Goal: Information Seeking & Learning: Understand process/instructions

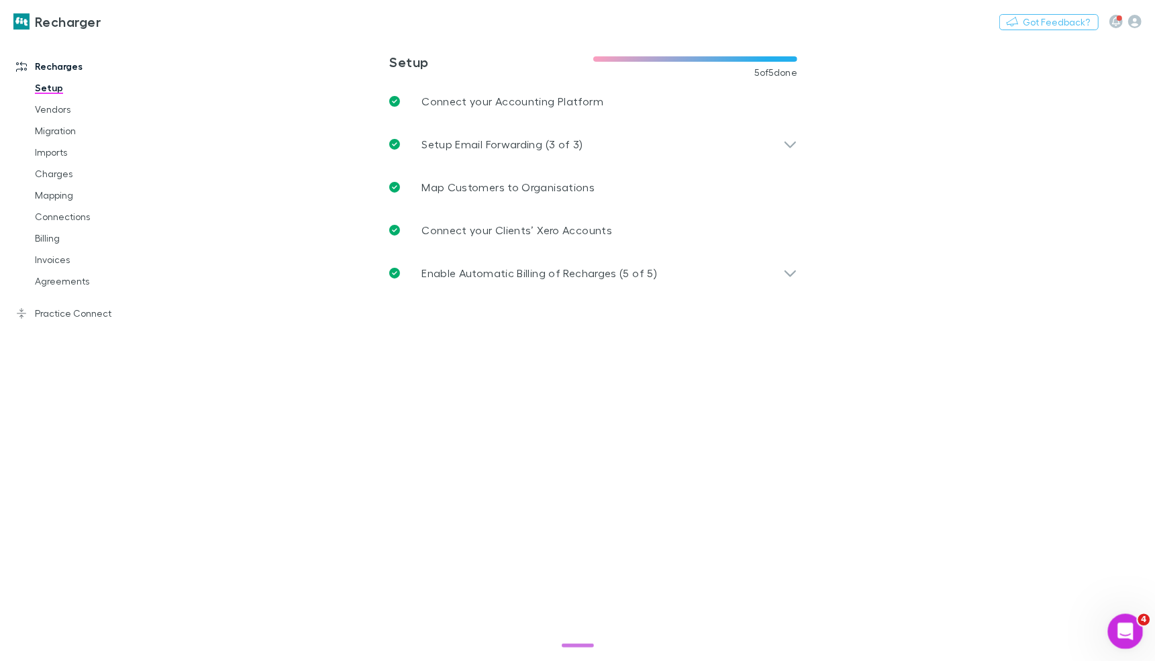
click at [1110, 620] on div "Open Intercom Messenger" at bounding box center [1124, 630] width 44 height 44
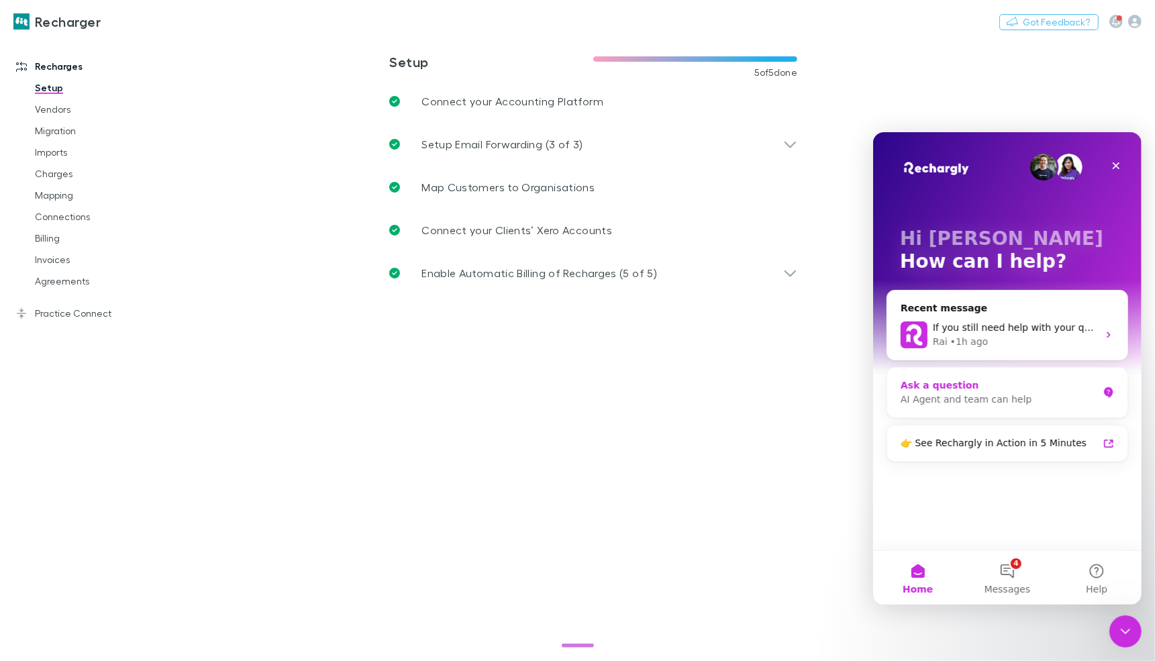
click at [970, 383] on div "Ask a question" at bounding box center [998, 385] width 197 height 14
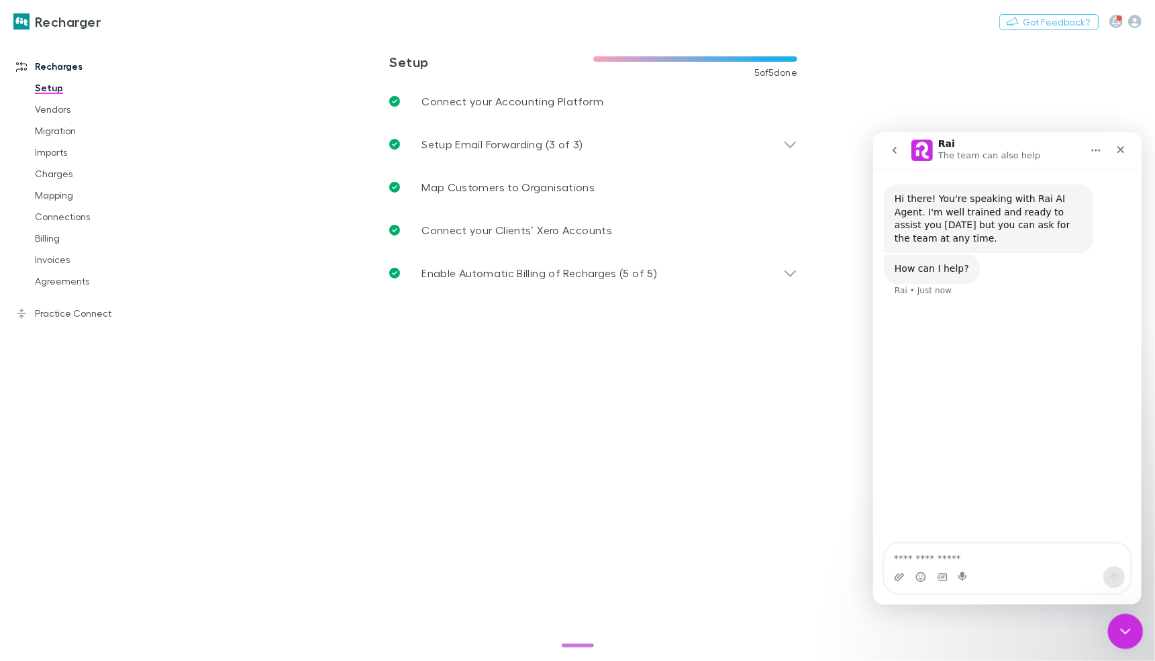
click at [1126, 635] on icon "Close Intercom Messenger" at bounding box center [1124, 630] width 16 height 16
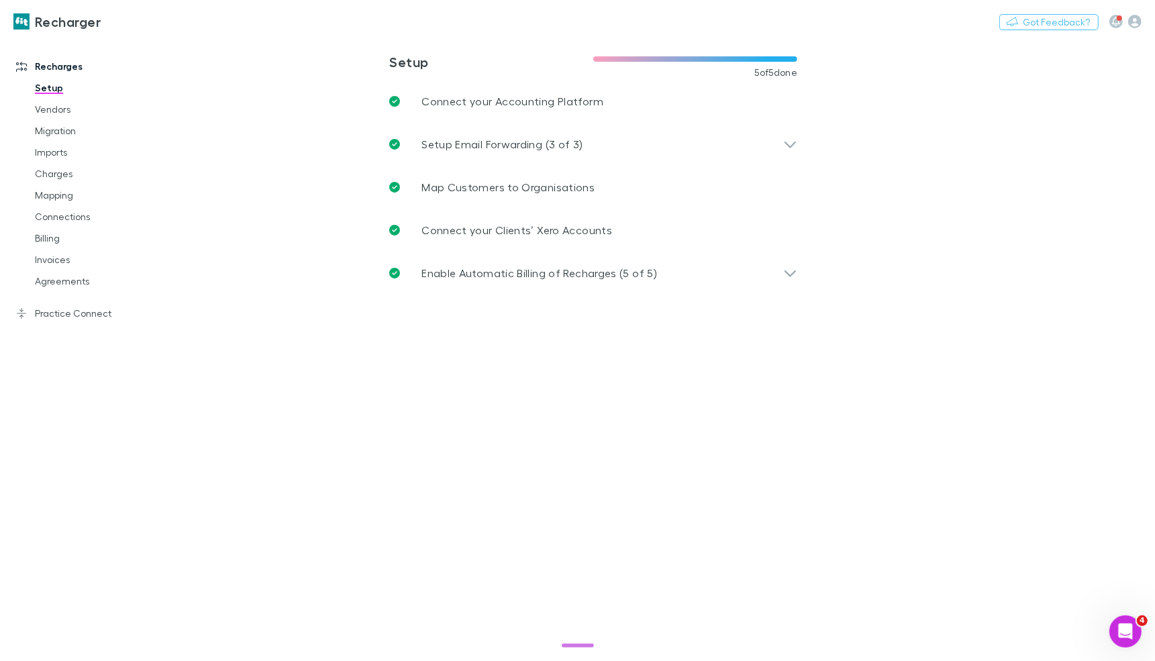
click at [1106, 646] on main "**********" at bounding box center [663, 350] width 984 height 624
click at [1122, 638] on icon "Open Intercom Messenger" at bounding box center [1124, 630] width 22 height 22
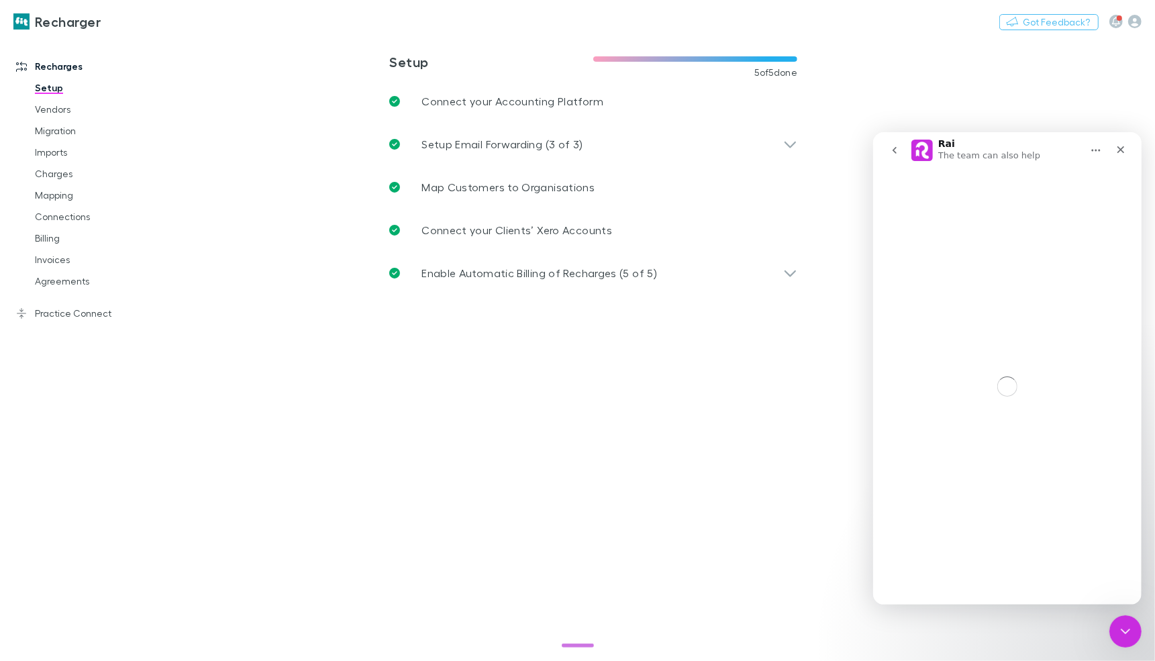
click at [882, 144] on button "go back" at bounding box center [894, 150] width 26 height 26
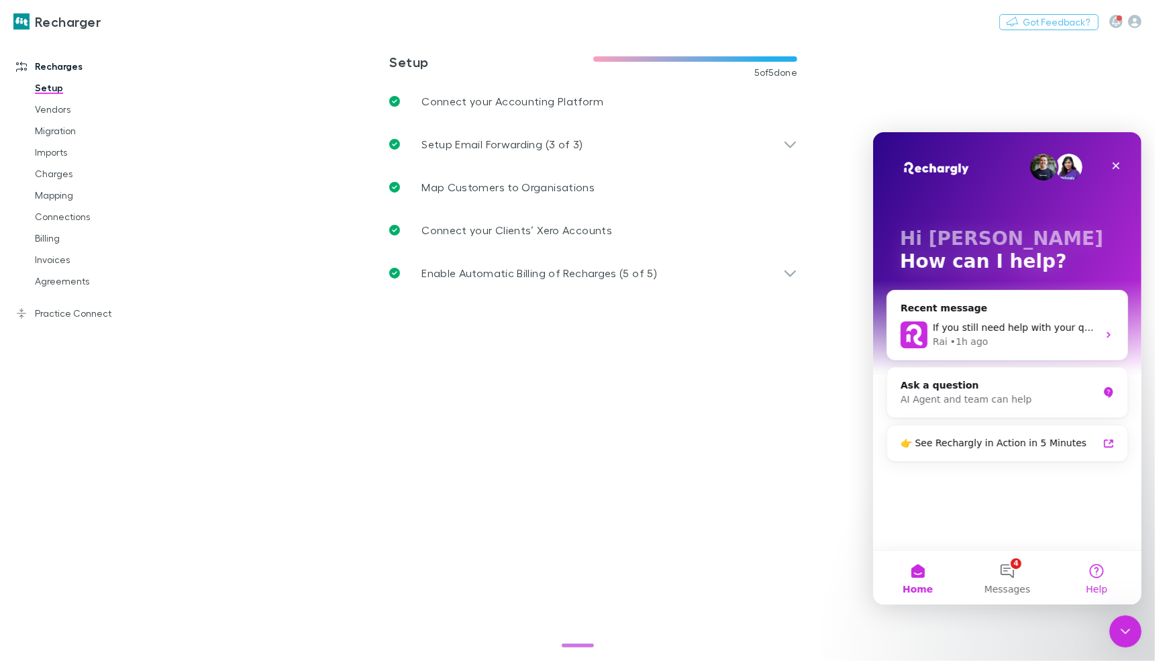
click at [1086, 579] on button "Help" at bounding box center [1096, 577] width 89 height 54
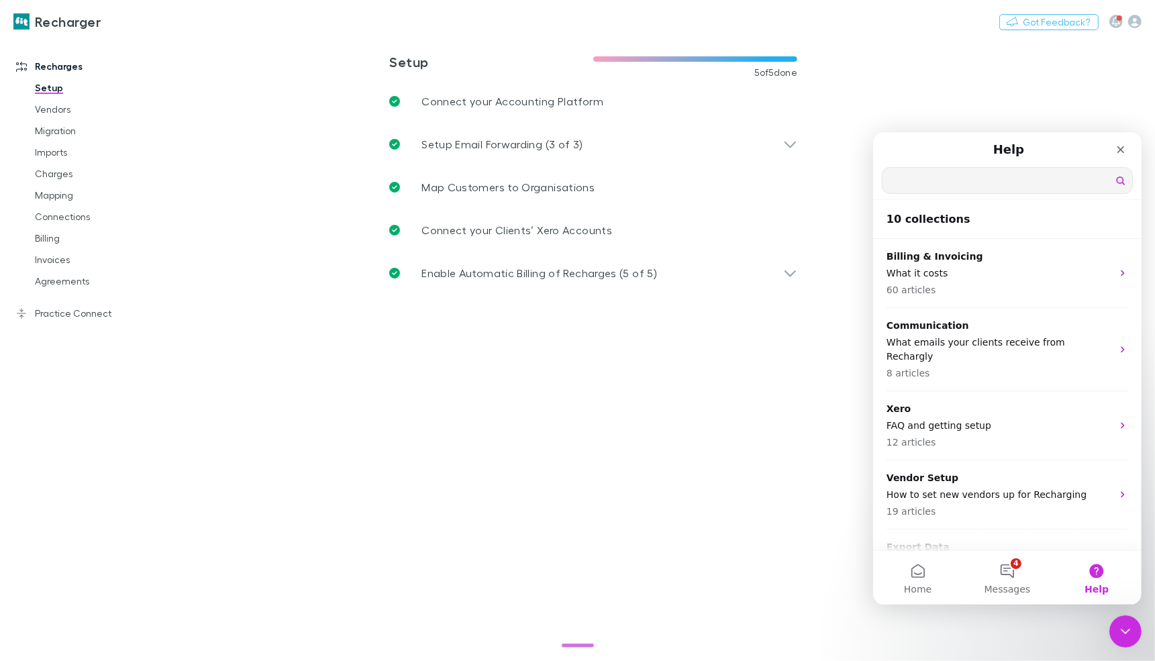
click at [951, 177] on input "Search for help" at bounding box center [1007, 180] width 250 height 26
type input "****"
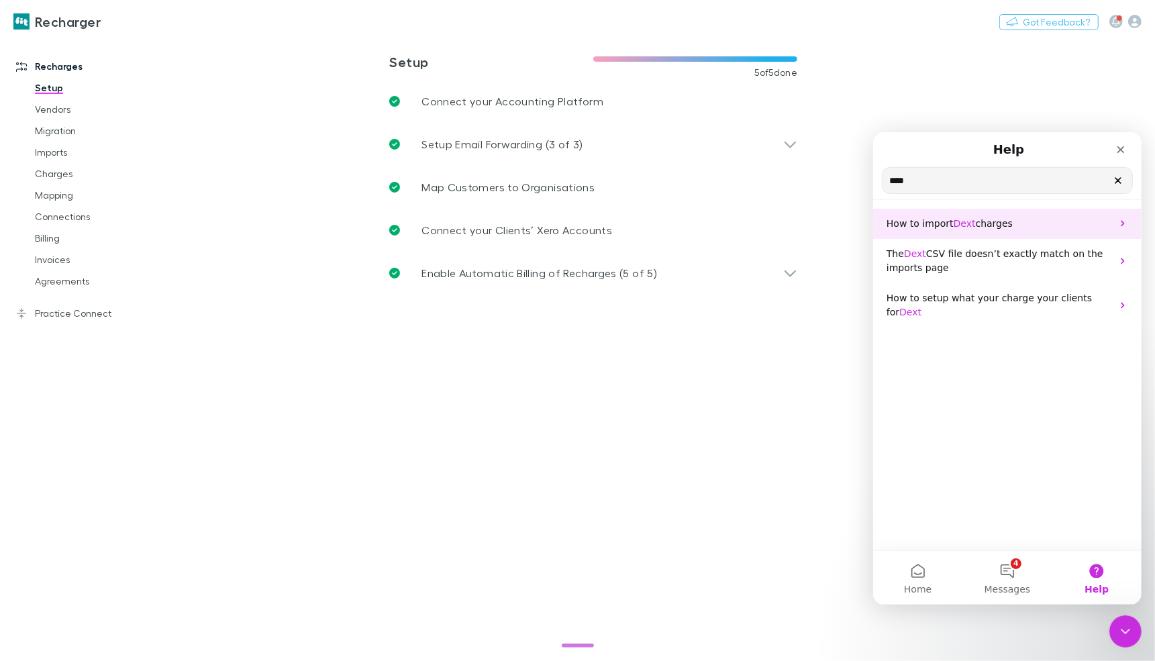
click at [998, 214] on div "How to import Dext charges" at bounding box center [1007, 223] width 269 height 30
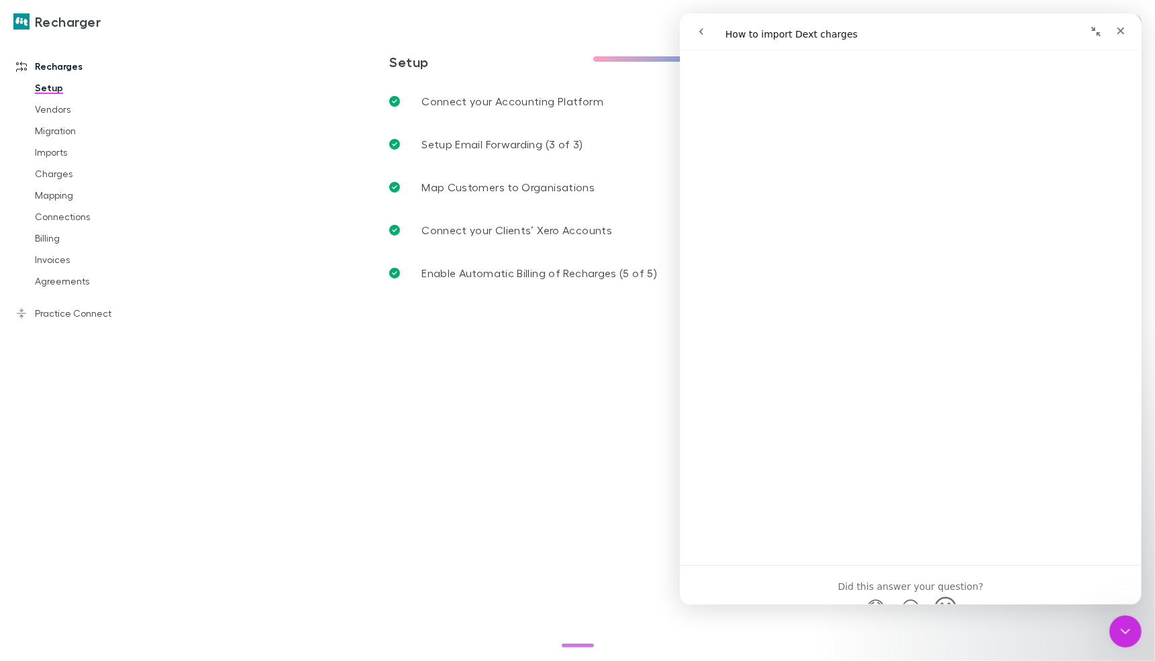
scroll to position [913, 0]
click at [894, 581] on link "Open in help center" at bounding box center [910, 586] width 107 height 11
click at [1120, 616] on div "Close Intercom Messenger" at bounding box center [1124, 630] width 32 height 32
